Goal: Task Accomplishment & Management: Manage account settings

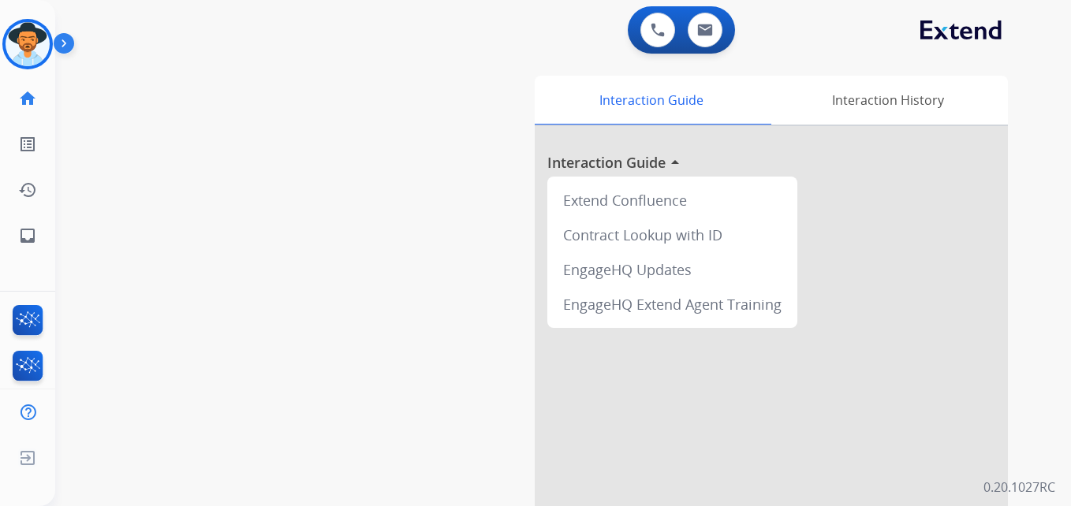
click at [2, 31] on div "[PERSON_NAME] Logged In Edit Avatar Agent: [PERSON_NAME] Profile: Multi Skill A…" at bounding box center [27, 44] width 55 height 50
click at [28, 41] on img at bounding box center [28, 44] width 44 height 44
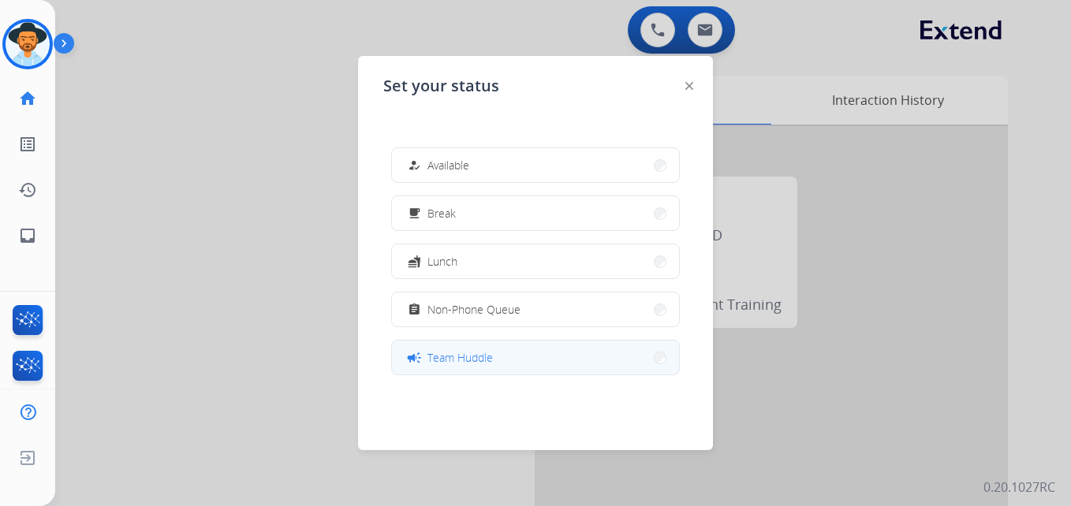
scroll to position [249, 0]
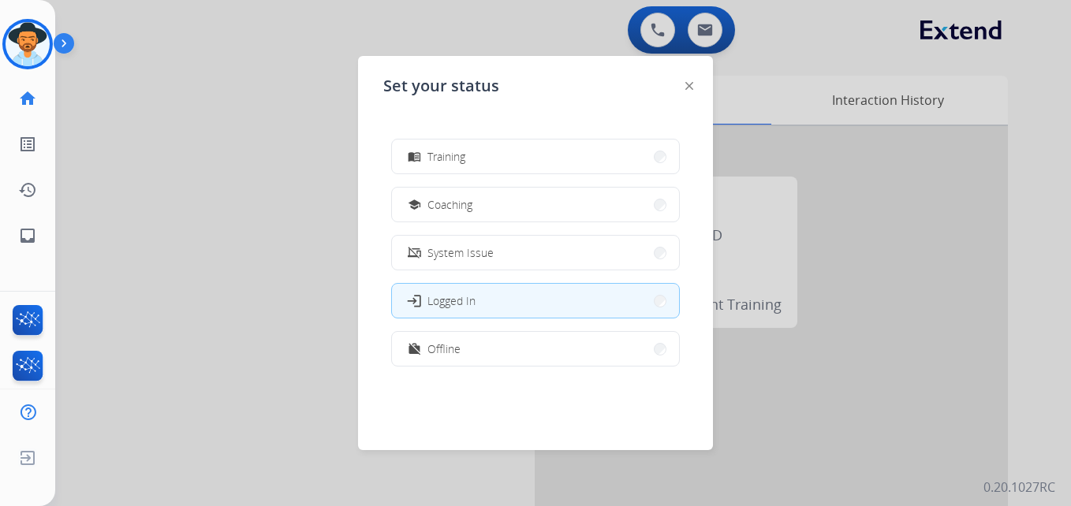
click at [524, 360] on button "work_off Offline" at bounding box center [535, 349] width 287 height 34
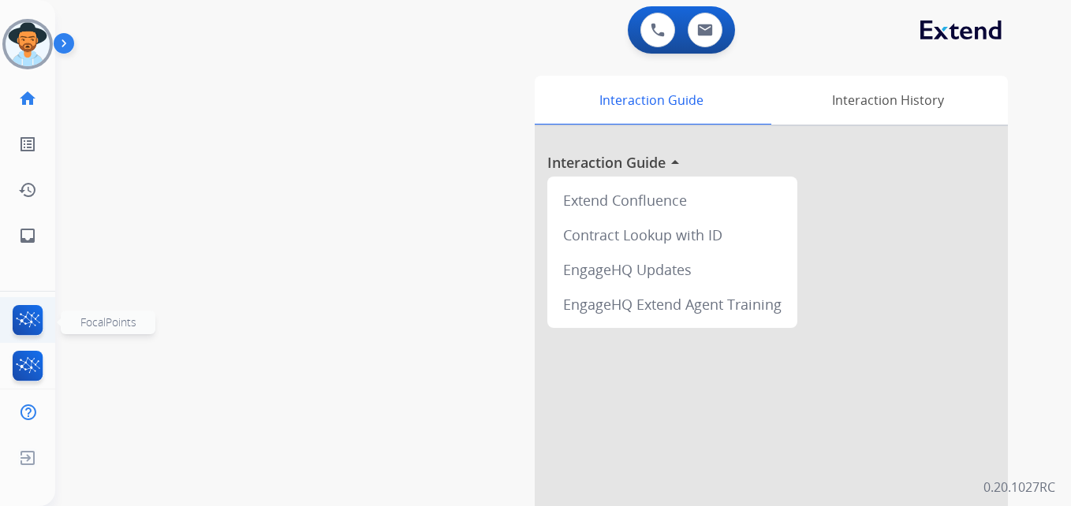
click at [31, 326] on img at bounding box center [27, 323] width 37 height 36
